Goal: Information Seeking & Learning: Learn about a topic

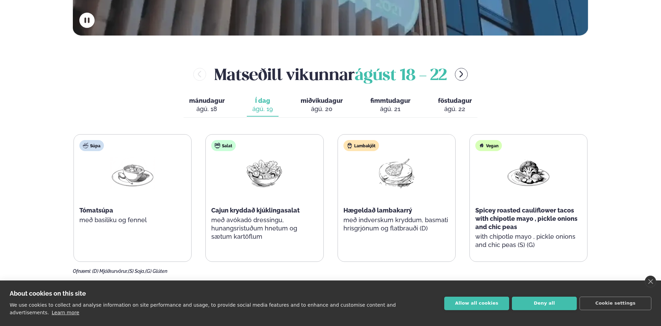
scroll to position [311, 0]
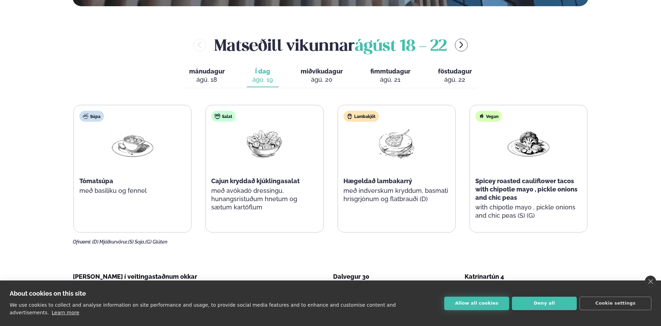
click at [469, 309] on button "Allow all cookies" at bounding box center [476, 303] width 65 height 13
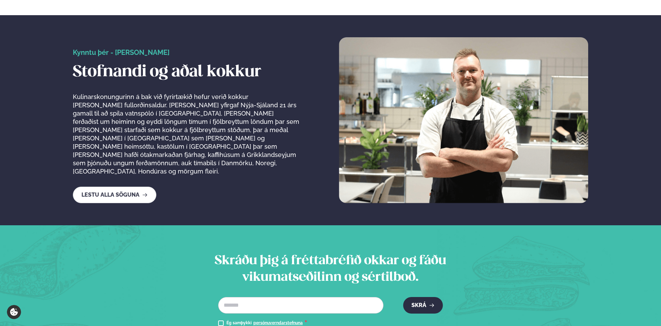
scroll to position [1104, 0]
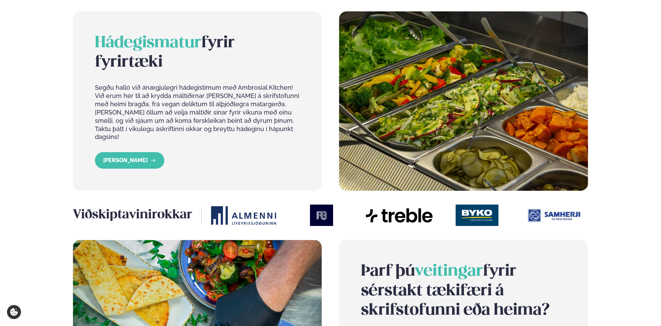
click at [621, 232] on div "Þjónusta Hádegismatur fyrir fyrirtæki Fyrirtækja veitingar Einkapartý Matseðill…" at bounding box center [330, 133] width 661 height 1582
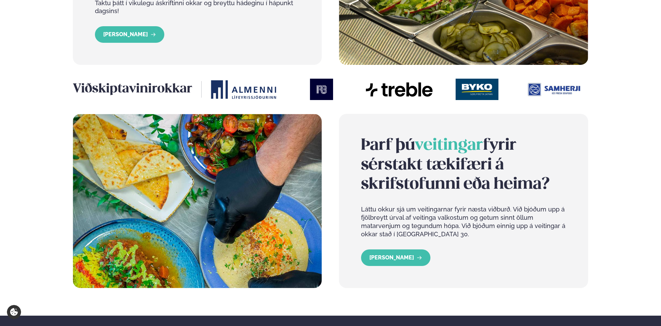
scroll to position [796, 0]
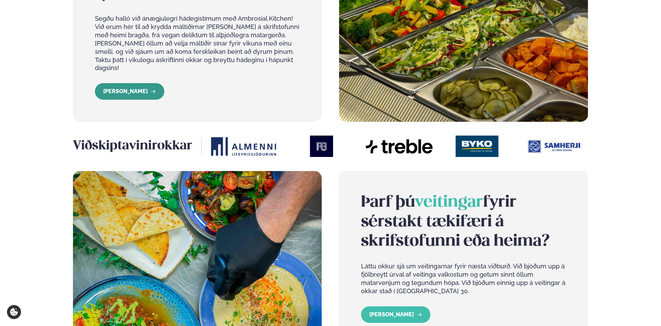
click at [125, 84] on link "LESA MEIRA" at bounding box center [129, 91] width 69 height 17
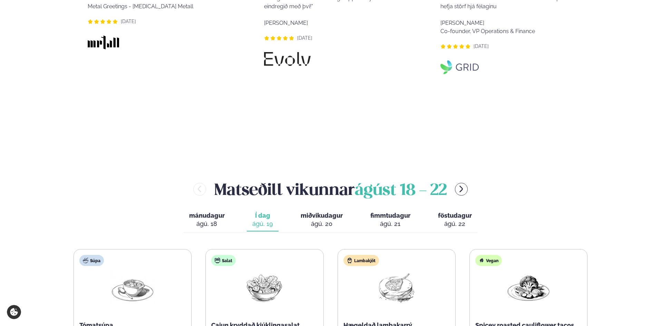
scroll to position [654, 0]
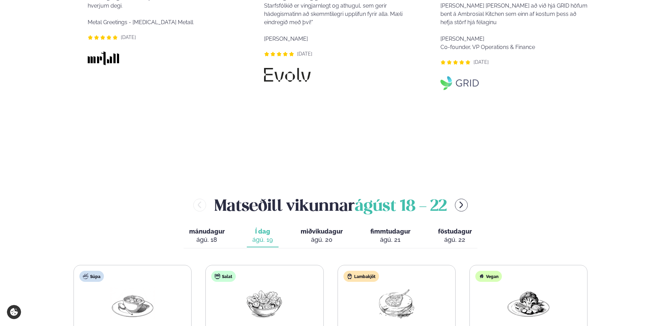
click at [315, 236] on div "ágú. 20" at bounding box center [322, 240] width 42 height 8
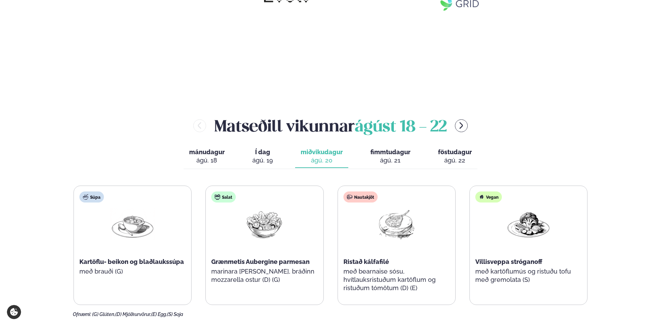
scroll to position [723, 0]
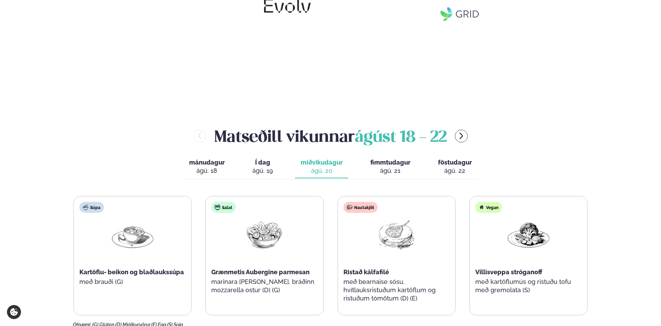
click at [396, 167] on div "ágú. 21" at bounding box center [390, 171] width 40 height 8
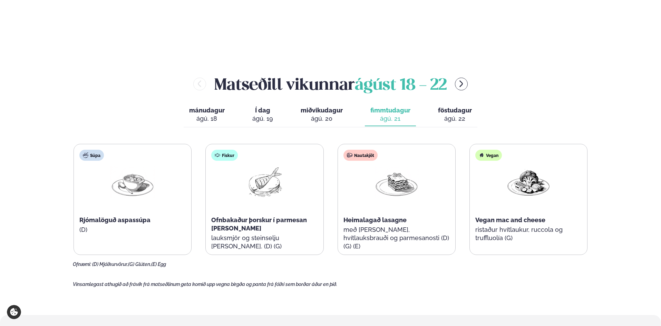
scroll to position [792, 0]
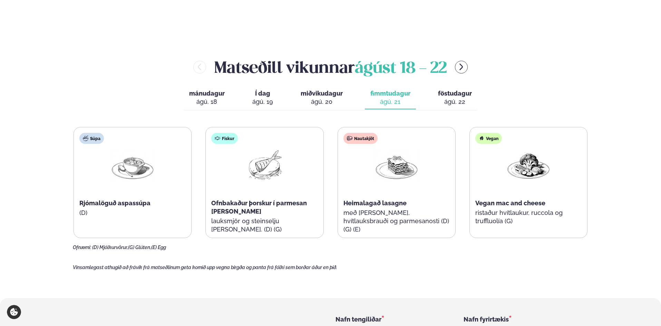
click at [451, 98] on div "ágú. 22" at bounding box center [455, 102] width 34 height 8
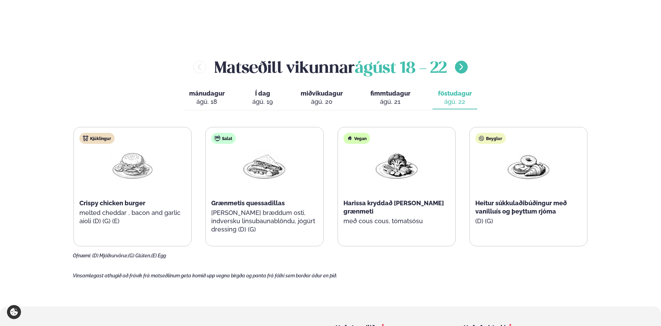
click at [463, 63] on icon "menu-btn-right" at bounding box center [461, 67] width 8 height 8
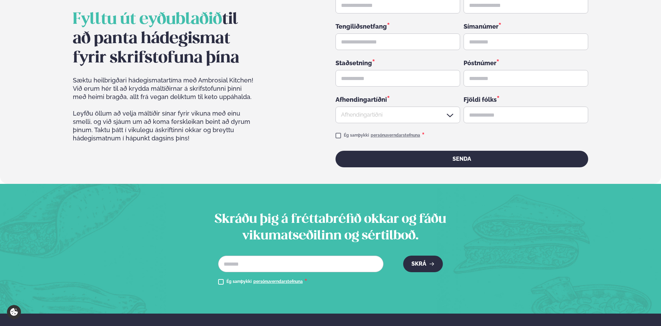
scroll to position [1129, 0]
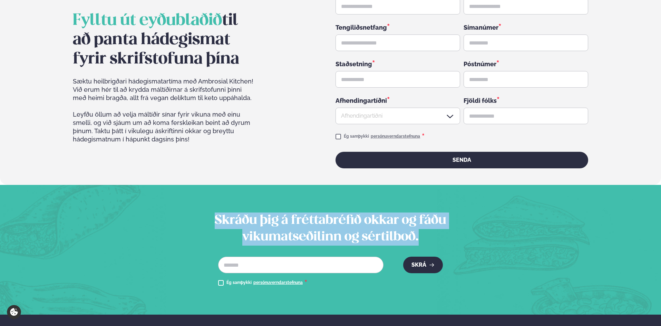
drag, startPoint x: 431, startPoint y: 212, endPoint x: 213, endPoint y: 193, distance: 219.0
click at [213, 213] on h2 "Skráðu þig á fréttabréfið okkar og fáðu vikumatseðilinn og sértilboð." at bounding box center [331, 229] width 272 height 33
click at [444, 213] on h2 "Skráðu þig á fréttabréfið okkar og fáðu vikumatseðilinn og sértilboð." at bounding box center [331, 229] width 272 height 33
drag, startPoint x: 423, startPoint y: 215, endPoint x: 184, endPoint y: 198, distance: 239.8
click at [184, 213] on div "Skráðu þig á fréttabréfið okkar og fáðu vikumatseðilinn og sértilboð. Netfang *…" at bounding box center [330, 250] width 557 height 75
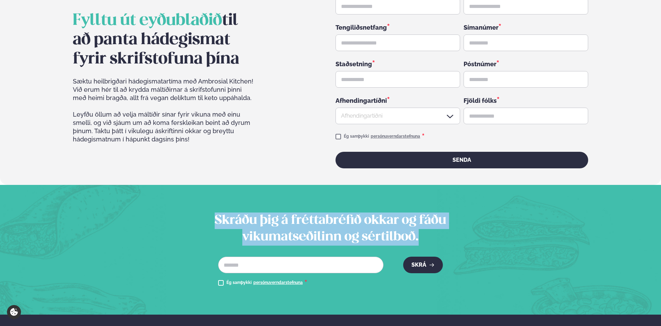
click at [440, 217] on h2 "Skráðu þig á fréttabréfið okkar og fáðu vikumatseðilinn og sértilboð." at bounding box center [331, 229] width 272 height 33
drag, startPoint x: 434, startPoint y: 216, endPoint x: 214, endPoint y: 193, distance: 221.4
click at [214, 213] on h2 "Skráðu þig á fréttabréfið okkar og fáðu vikumatseðilinn og sértilboð." at bounding box center [331, 229] width 272 height 33
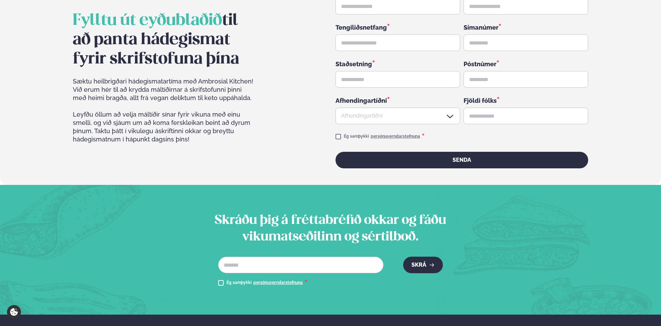
click at [390, 229] on div "Skráðu þig á fréttabréfið okkar og fáðu vikumatseðilinn og sértilboð. Netfang *…" at bounding box center [331, 250] width 272 height 75
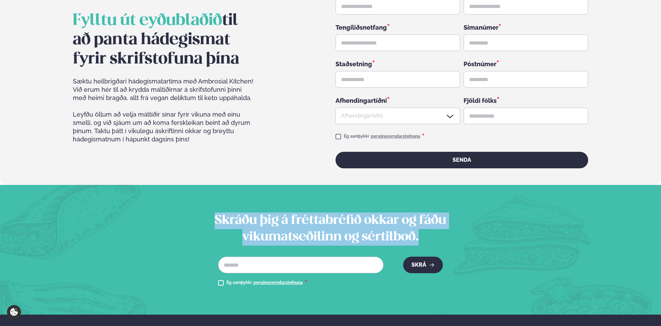
drag, startPoint x: 425, startPoint y: 220, endPoint x: 208, endPoint y: 185, distance: 219.8
click at [208, 185] on section "Skráðu þig á fréttabréfið okkar og fáðu vikumatseðilinn og sértilboð. Netfang *…" at bounding box center [330, 250] width 661 height 130
click at [417, 213] on h2 "Skráðu þig á fréttabréfið okkar og fáðu vikumatseðilinn og sértilboð." at bounding box center [331, 229] width 272 height 33
click at [436, 213] on h2 "Skráðu þig á fréttabréfið okkar og fáðu vikumatseðilinn og sértilboð." at bounding box center [331, 229] width 272 height 33
drag, startPoint x: 431, startPoint y: 215, endPoint x: 212, endPoint y: 189, distance: 220.6
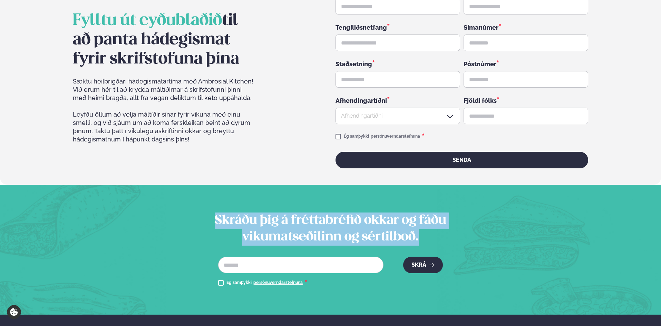
click at [212, 213] on h2 "Skráðu þig á fréttabréfið okkar og fáðu vikumatseðilinn og sértilboð." at bounding box center [331, 229] width 272 height 33
click at [216, 213] on h2 "Skráðu þig á fréttabréfið okkar og fáðu vikumatseðilinn og sértilboð." at bounding box center [331, 229] width 272 height 33
drag, startPoint x: 214, startPoint y: 191, endPoint x: 452, endPoint y: 214, distance: 239.3
click at [452, 214] on h2 "Skráðu þig á fréttabréfið okkar og fáðu vikumatseðilinn og sértilboð." at bounding box center [331, 229] width 272 height 33
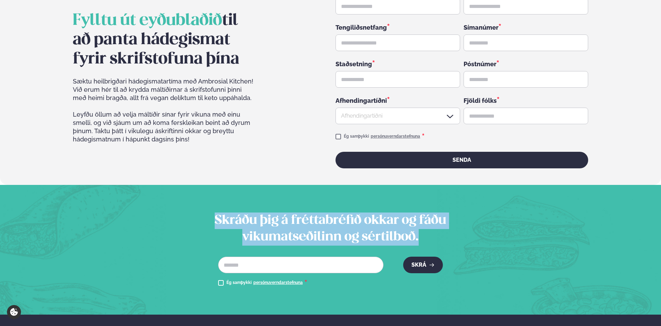
drag, startPoint x: 422, startPoint y: 212, endPoint x: 134, endPoint y: 182, distance: 289.5
click at [134, 185] on section "Skráðu þig á fréttabréfið okkar og fáðu vikumatseðilinn og sértilboð. Netfang *…" at bounding box center [330, 250] width 661 height 130
click at [195, 187] on section "Skráðu þig á fréttabréfið okkar og fáðu vikumatseðilinn og sértilboð. Netfang *…" at bounding box center [330, 250] width 661 height 130
click at [213, 213] on h2 "Skráðu þig á fréttabréfið okkar og fáðu vikumatseðilinn og sértilboð." at bounding box center [331, 229] width 272 height 33
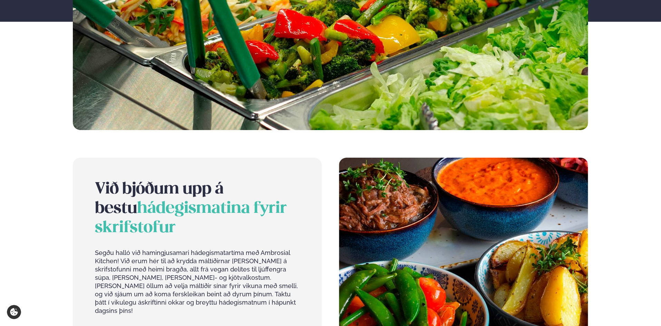
scroll to position [0, 0]
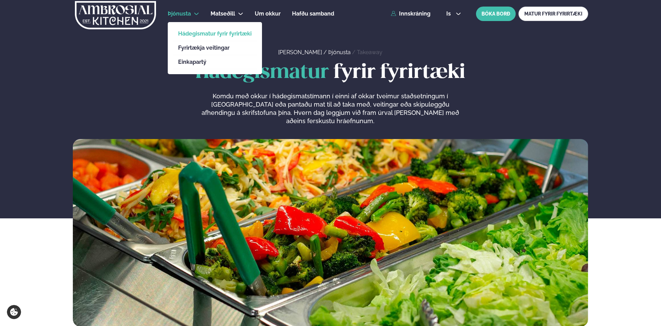
click at [205, 51] on li "Fyrirtækja veitingar" at bounding box center [215, 48] width 85 height 14
click at [207, 49] on link "Fyrirtækja veitingar" at bounding box center [215, 48] width 74 height 6
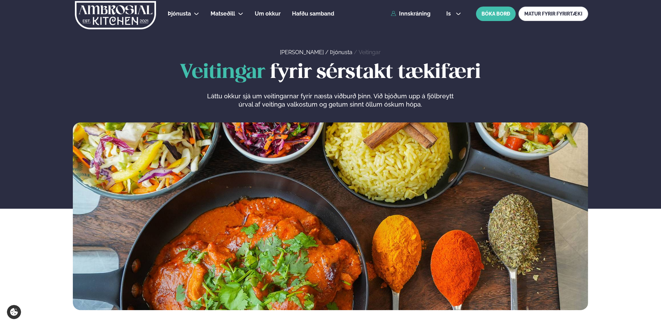
click at [643, 137] on div "Veitingar fyrir sérstakt tækifæri Láttu okkur sjá um veitingarnar fyrir næsta v…" at bounding box center [330, 186] width 661 height 249
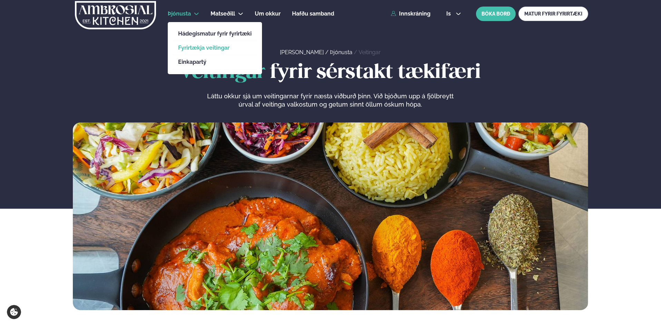
click at [187, 12] on span "Þjónusta" at bounding box center [179, 13] width 23 height 7
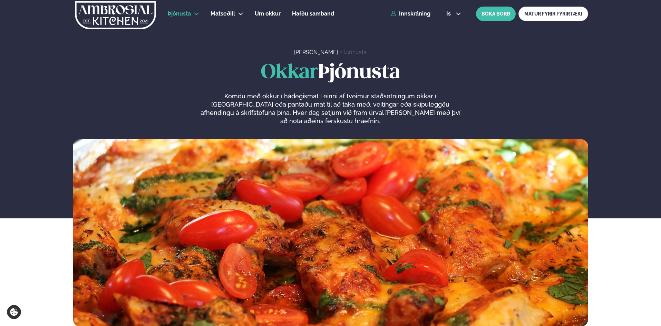
click at [504, 74] on h1 "Okkar Þjónusta" at bounding box center [330, 73] width 515 height 22
click at [347, 52] on link "Þjónusta" at bounding box center [355, 52] width 22 height 7
click at [328, 57] on section "Okkar Þjónusta Komdu með okkur í hádegismat í einni af tveimur staðsetningum ok…" at bounding box center [330, 191] width 661 height 271
click at [318, 50] on link "[PERSON_NAME]" at bounding box center [316, 52] width 44 height 7
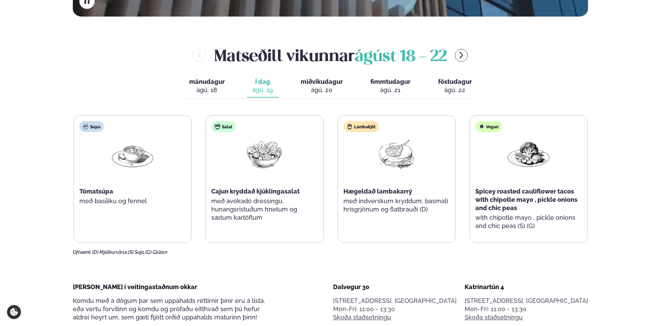
scroll to position [311, 0]
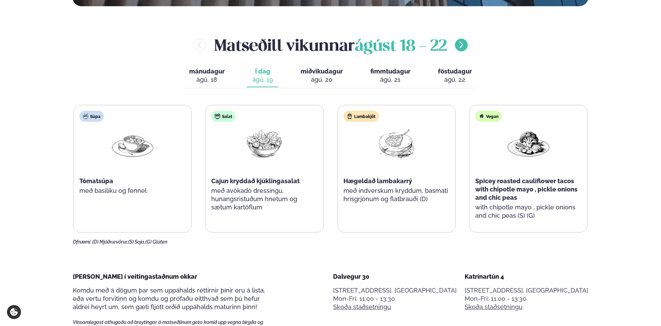
click at [464, 49] on button "menu-btn-right" at bounding box center [461, 45] width 13 height 13
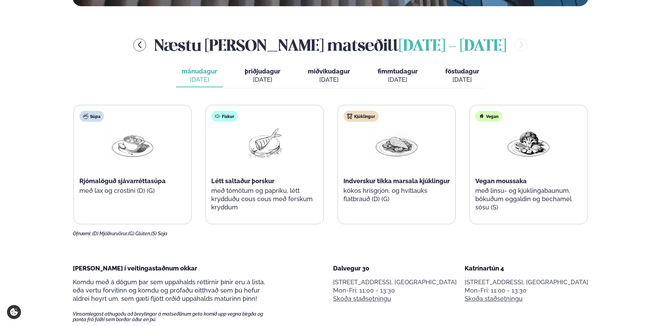
drag, startPoint x: 641, startPoint y: 108, endPoint x: 642, endPoint y: 115, distance: 6.6
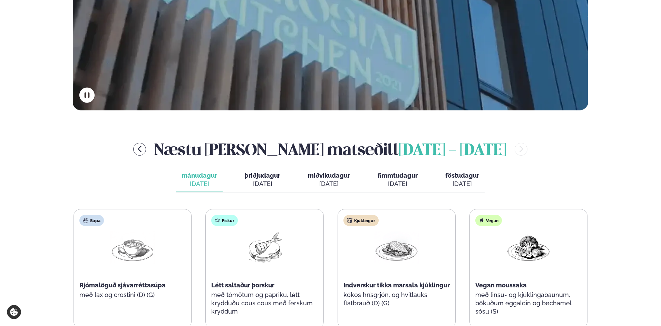
scroll to position [207, 0]
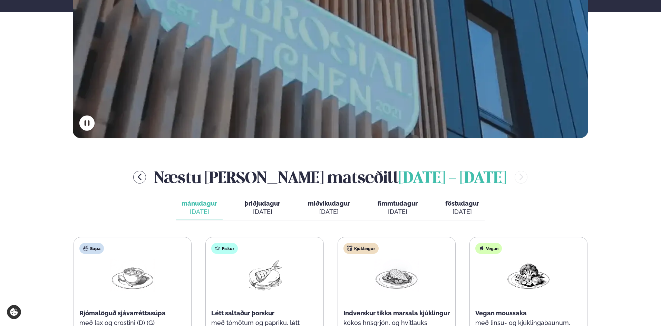
scroll to position [270, 0]
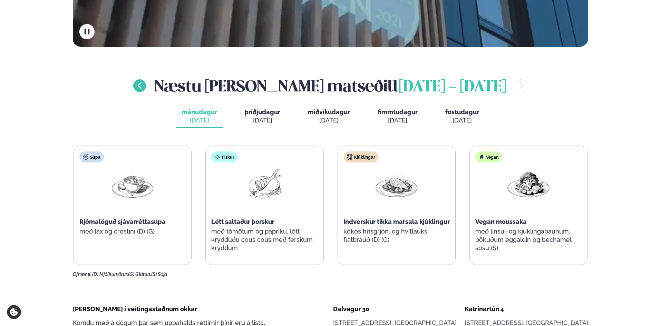
click at [144, 84] on icon "menu-btn-left" at bounding box center [140, 85] width 8 height 8
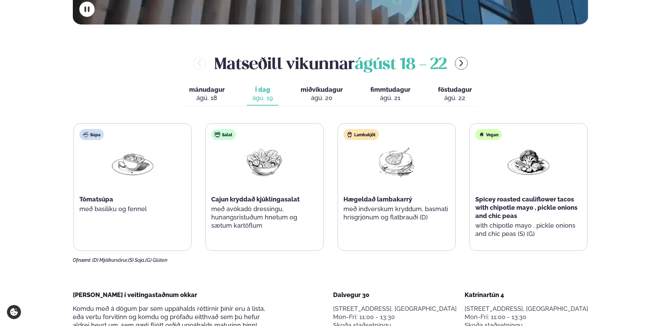
scroll to position [304, 0]
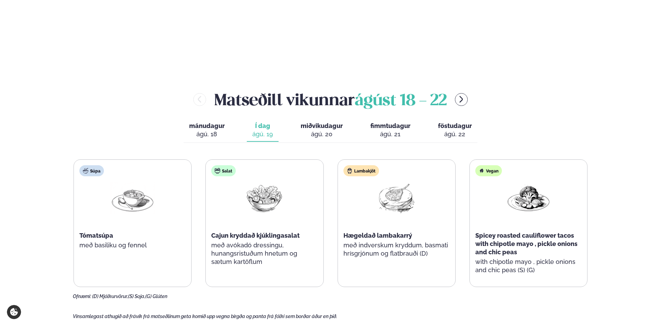
scroll to position [794, 0]
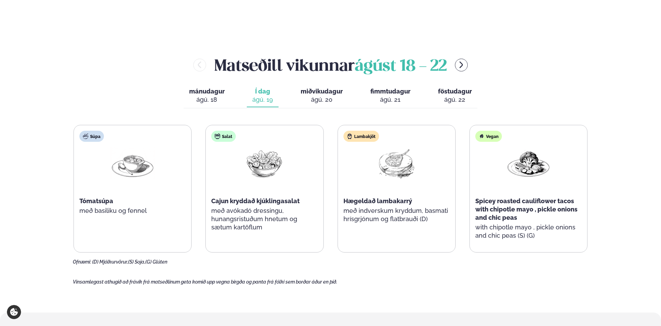
click at [322, 96] on div "ágú. 20" at bounding box center [322, 100] width 42 height 8
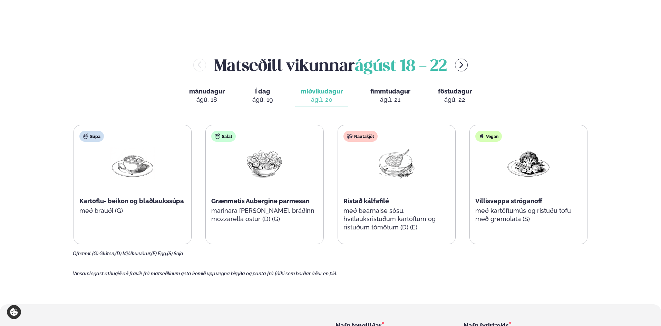
click at [271, 87] on span "Í dag" at bounding box center [262, 91] width 21 height 8
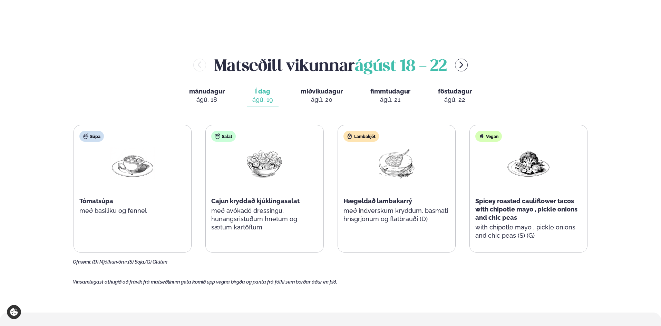
click at [377, 96] on div "ágú. 21" at bounding box center [390, 100] width 40 height 8
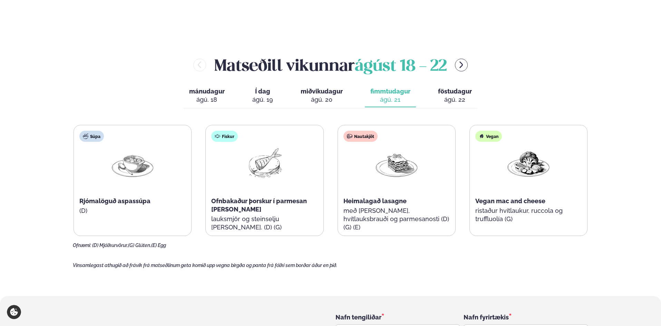
click at [462, 85] on button "föstudagur fös. ágú. 22" at bounding box center [454, 96] width 45 height 23
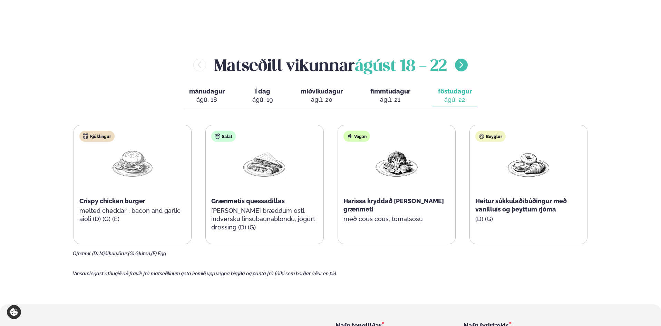
click at [465, 61] on icon "menu-btn-right" at bounding box center [461, 65] width 8 height 8
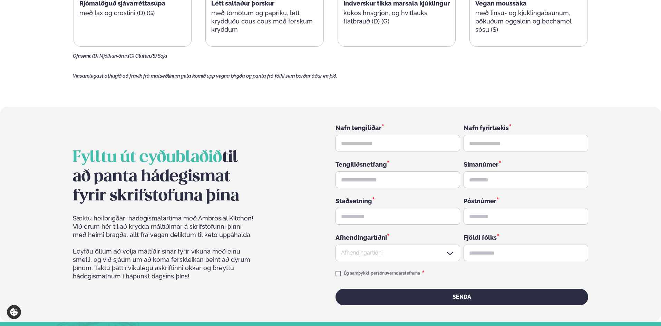
scroll to position [1001, 0]
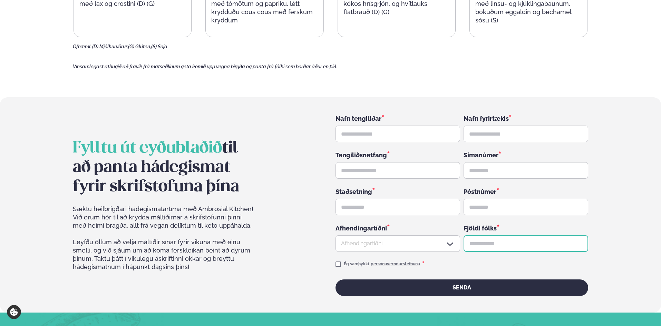
click at [532, 235] on input "text" at bounding box center [526, 243] width 125 height 17
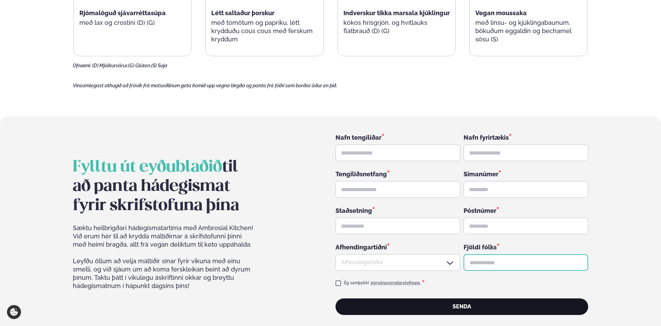
scroll to position [956, 0]
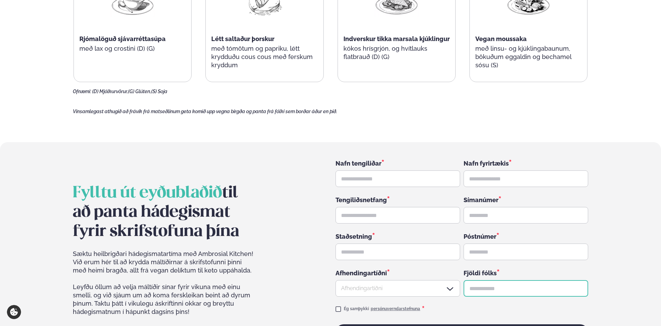
type input "*"
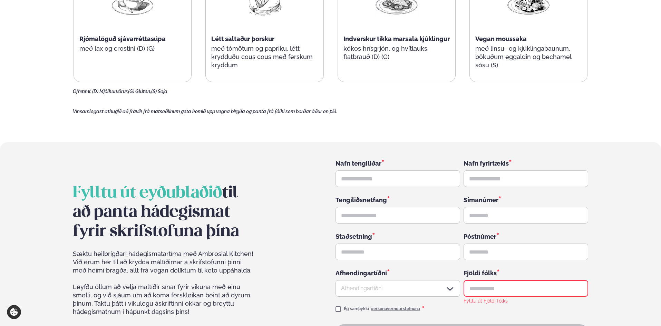
click at [639, 270] on section "Fylltu út eyðublaðið til að panta hádegismat fyrir skrifstofuna þína Sæktu heil…" at bounding box center [330, 249] width 661 height 215
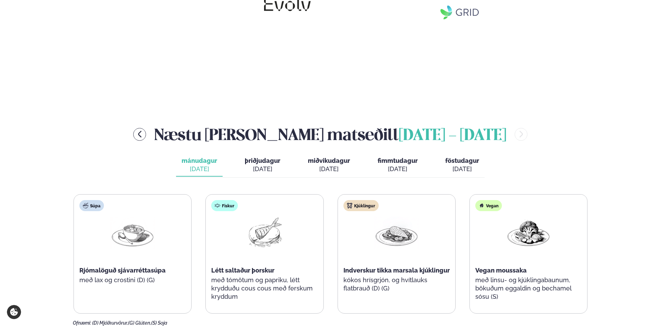
scroll to position [759, 0]
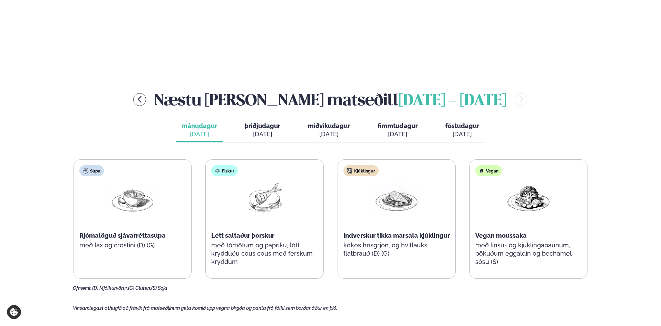
click at [483, 88] on div "Næstu [PERSON_NAME] matseðill [DATE] - [DATE]" at bounding box center [330, 99] width 515 height 22
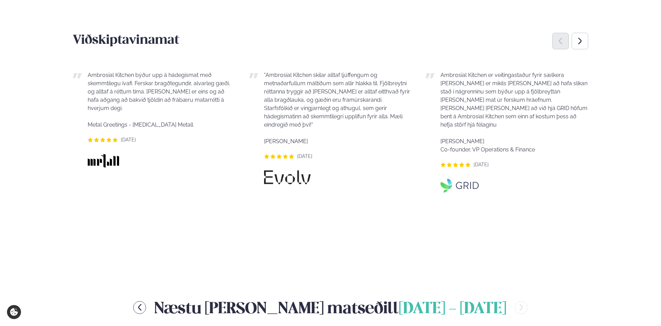
scroll to position [449, 0]
